Goal: Task Accomplishment & Management: Complete application form

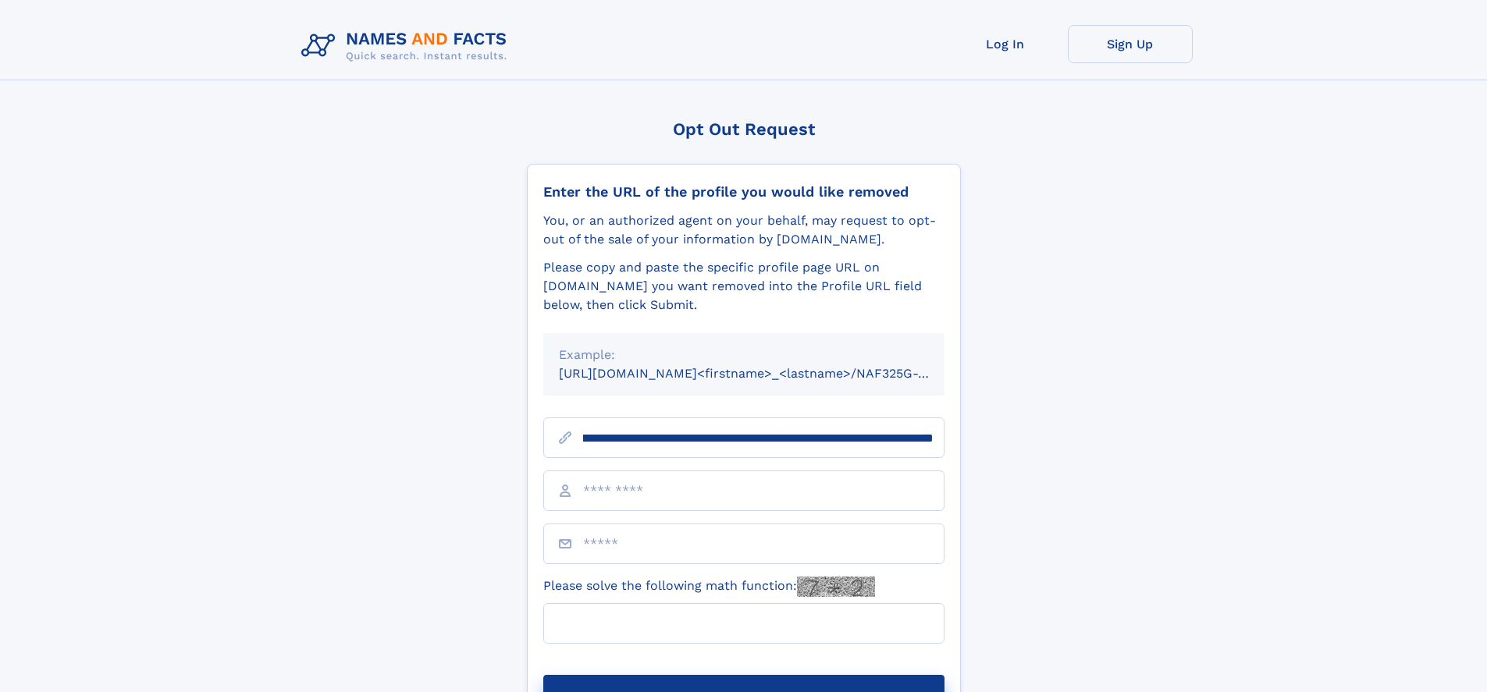
scroll to position [0, 182]
type input "**********"
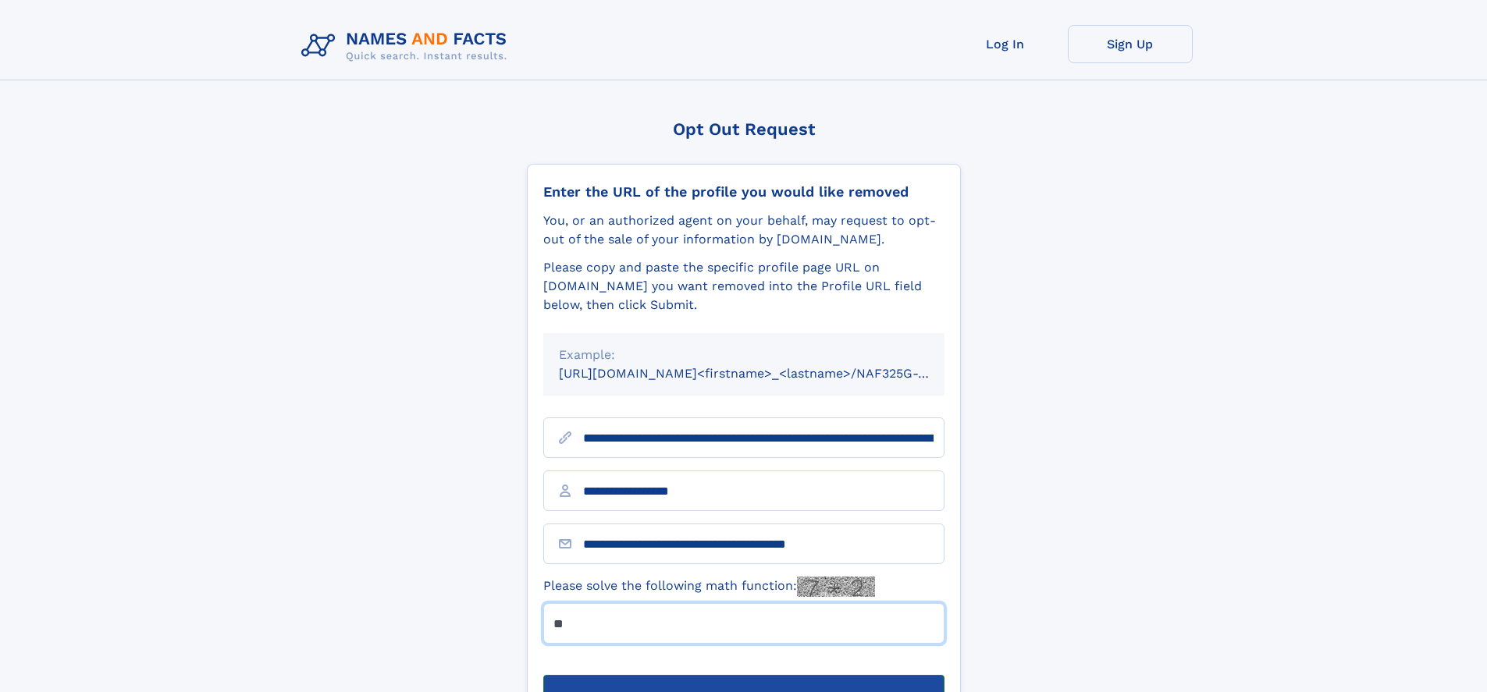
type input "**"
click at [743, 675] on button "Submit Opt Out Request" at bounding box center [743, 700] width 401 height 50
